Goal: Book appointment/travel/reservation

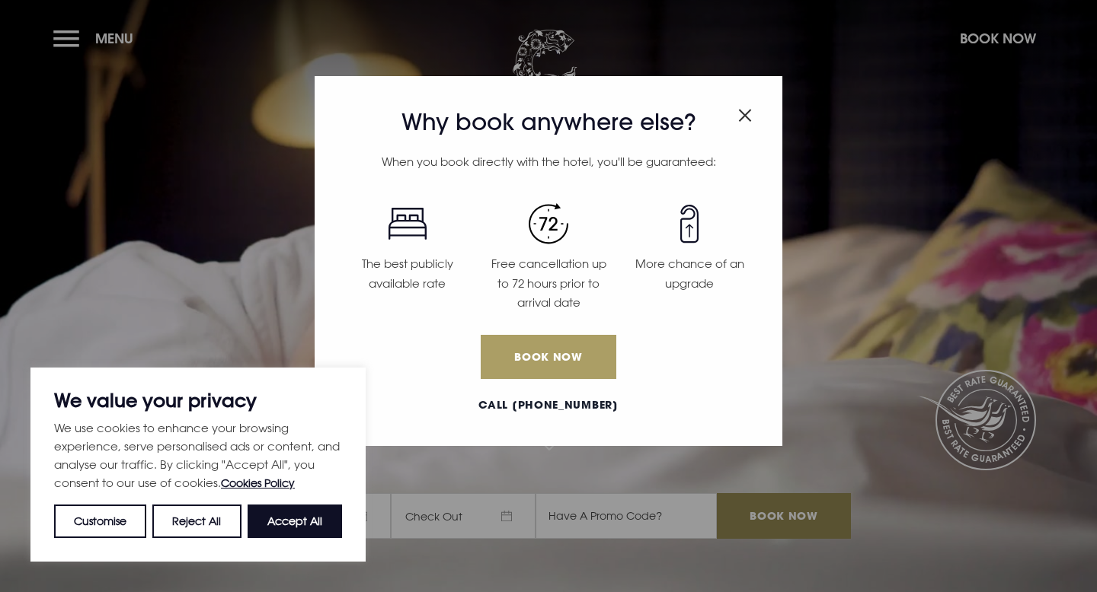
click at [541, 335] on link "Book Now" at bounding box center [548, 357] width 136 height 44
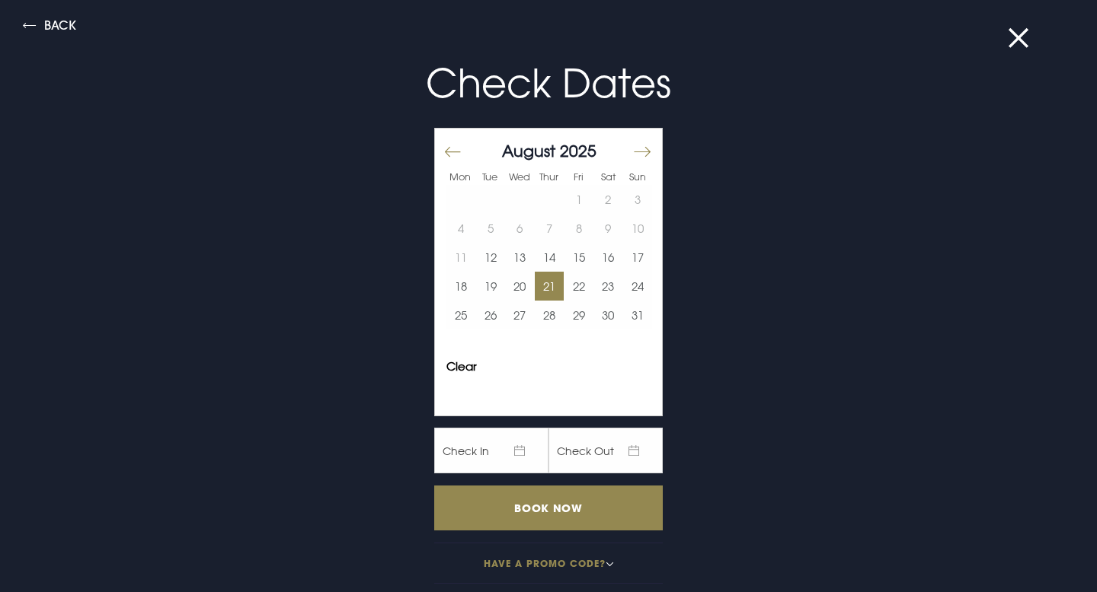
click at [538, 294] on button "21" at bounding box center [550, 286] width 30 height 29
click at [570, 292] on button "22" at bounding box center [578, 286] width 30 height 29
click at [528, 557] on button "Have a promo code?" at bounding box center [548, 563] width 228 height 41
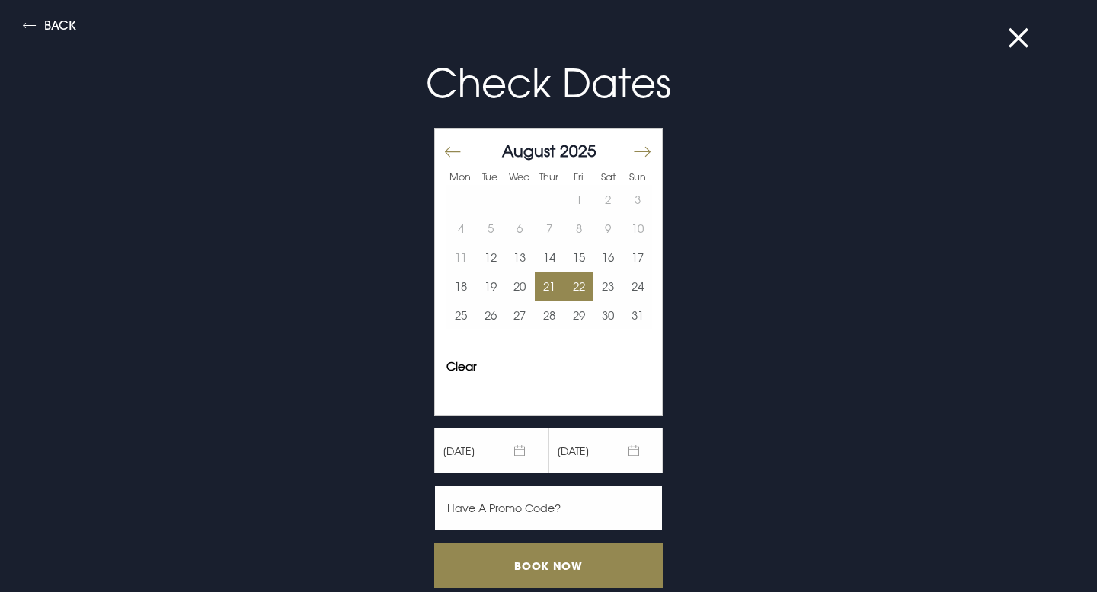
click at [525, 511] on input "text" at bounding box center [548, 509] width 228 height 46
paste input "2 Sharing - £1299pp 3 Sharing - £1070pp 4 Sharing - £929pp"
type input "2 Sharing - £1299pp 3 Sharing - £1070pp 4 Sharing - £929pp"
click at [525, 511] on input "2 Sharing - £1299pp 3 Sharing - £1070pp 4 Sharing - £929pp" at bounding box center [548, 509] width 228 height 46
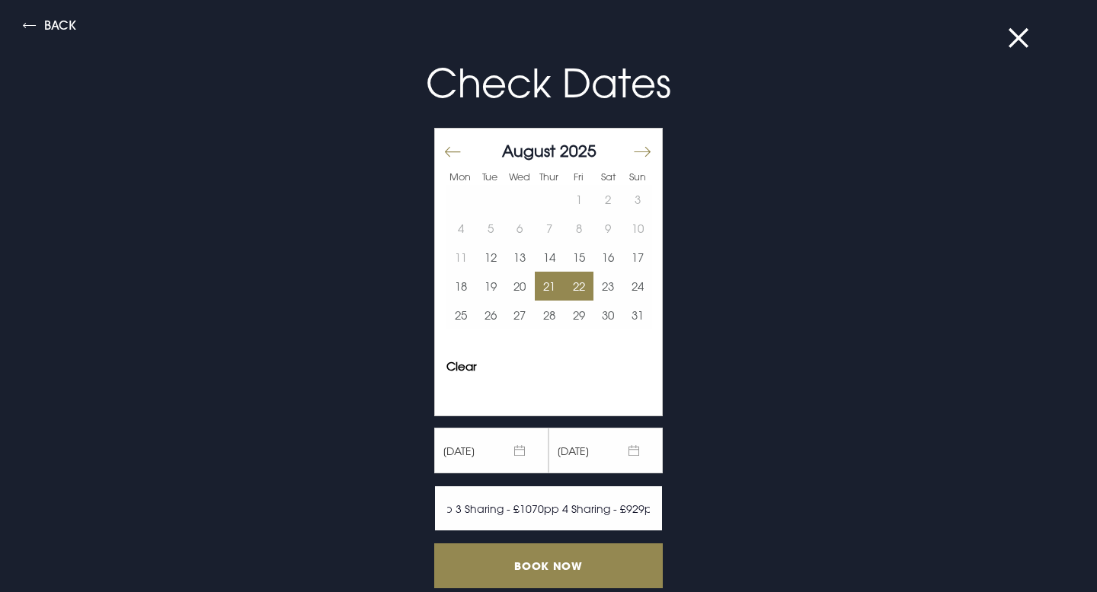
click at [525, 511] on input "2 Sharing - £1299pp 3 Sharing - £1070pp 4 Sharing - £929pp" at bounding box center [548, 509] width 228 height 46
click at [640, 147] on button "Move forward to switch to the next month." at bounding box center [641, 152] width 18 height 32
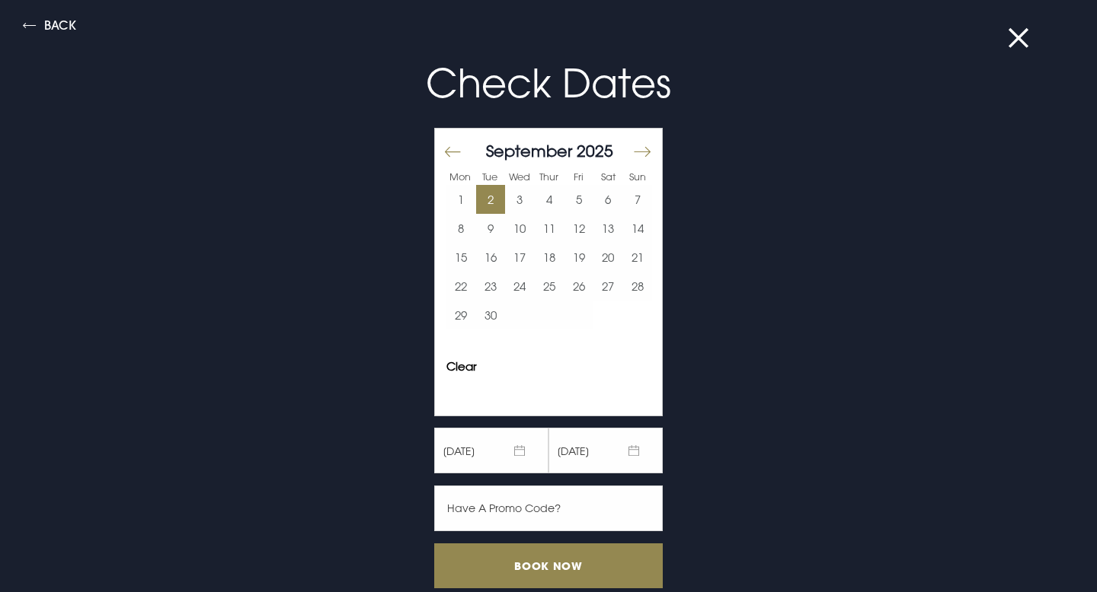
click at [501, 200] on button "2" at bounding box center [491, 199] width 30 height 29
click at [524, 203] on button "3" at bounding box center [520, 199] width 30 height 29
click at [551, 512] on input "text" at bounding box center [548, 509] width 228 height 46
paste input "RORY20"
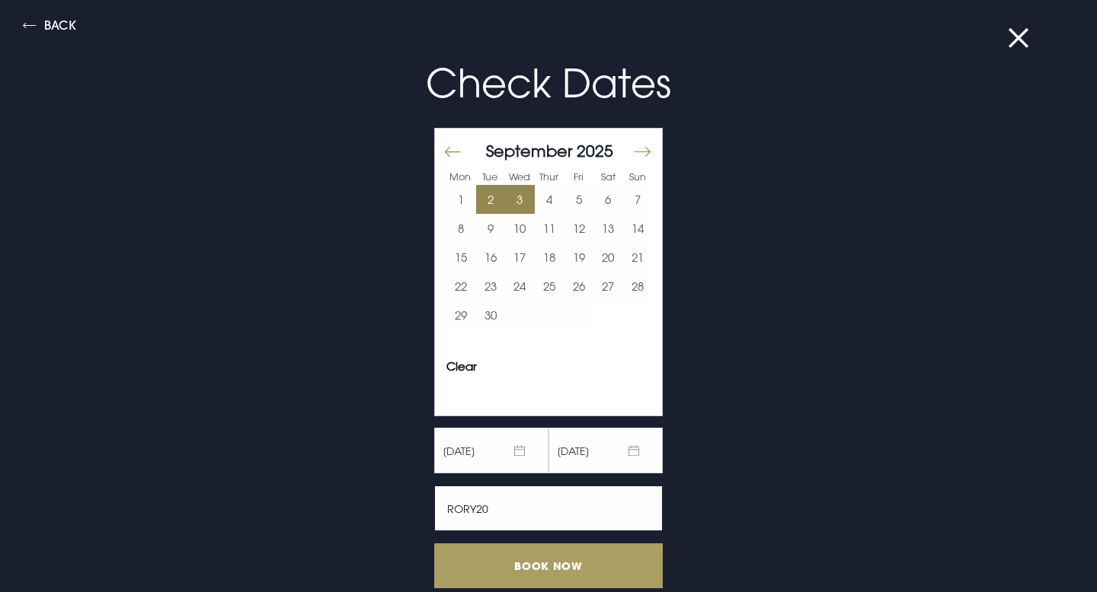
type input "RORY20"
click at [544, 573] on input "Book Now" at bounding box center [548, 566] width 228 height 45
